Goal: Task Accomplishment & Management: Use online tool/utility

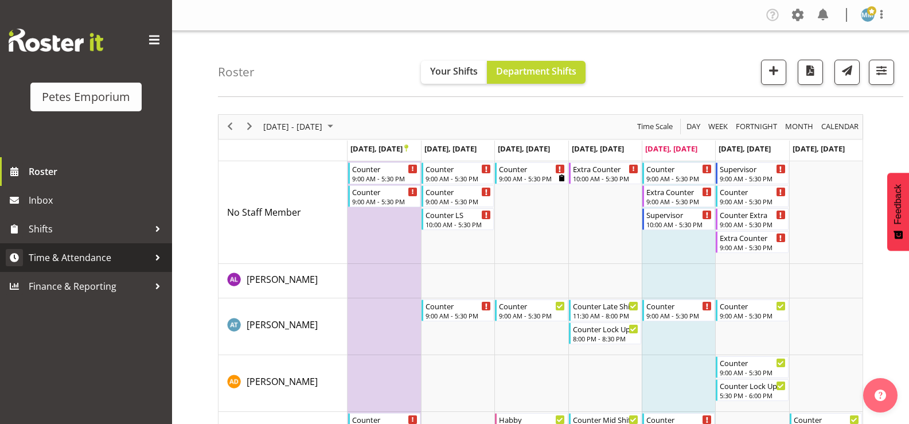
click at [103, 253] on span "Time & Attendance" at bounding box center [89, 257] width 120 height 17
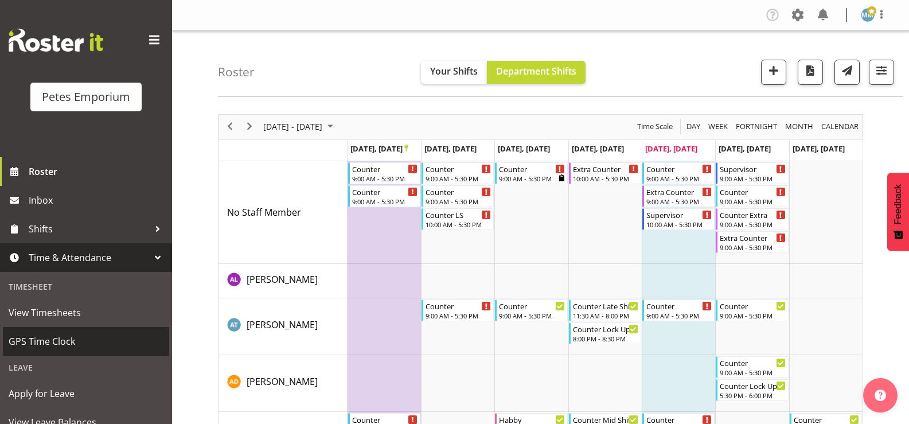
click at [75, 342] on span "GPS Time Clock" at bounding box center [86, 341] width 155 height 17
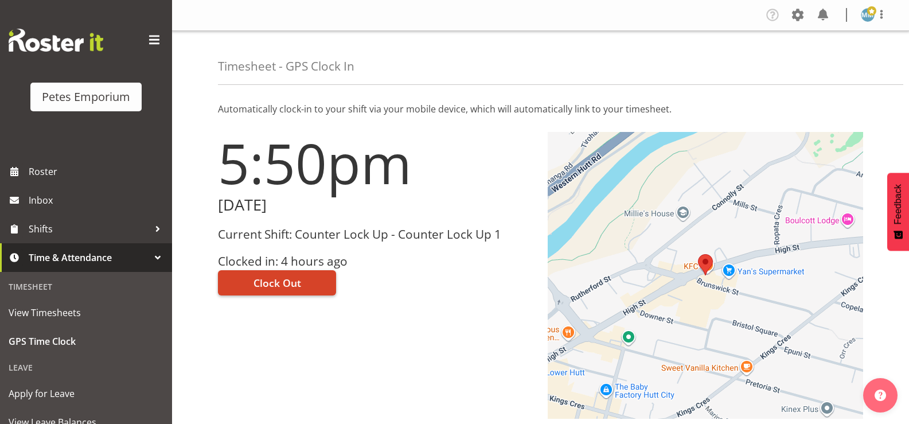
click at [277, 283] on span "Clock Out" at bounding box center [277, 282] width 48 height 15
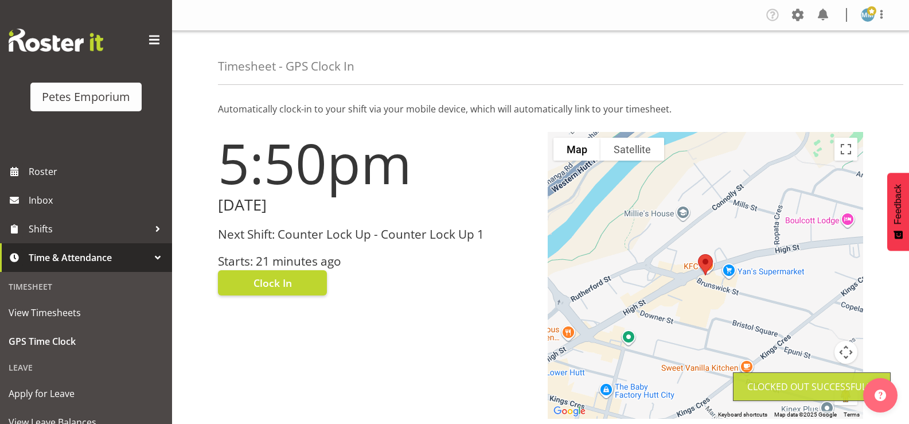
click at [866, 21] on img at bounding box center [868, 15] width 14 height 14
click at [815, 67] on link "Log Out" at bounding box center [833, 60] width 110 height 21
